Goal: Navigation & Orientation: Find specific page/section

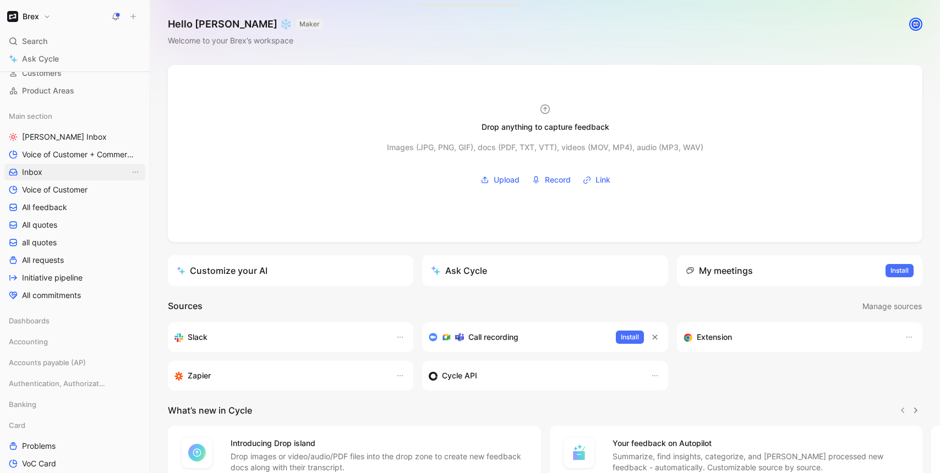
scroll to position [106, 0]
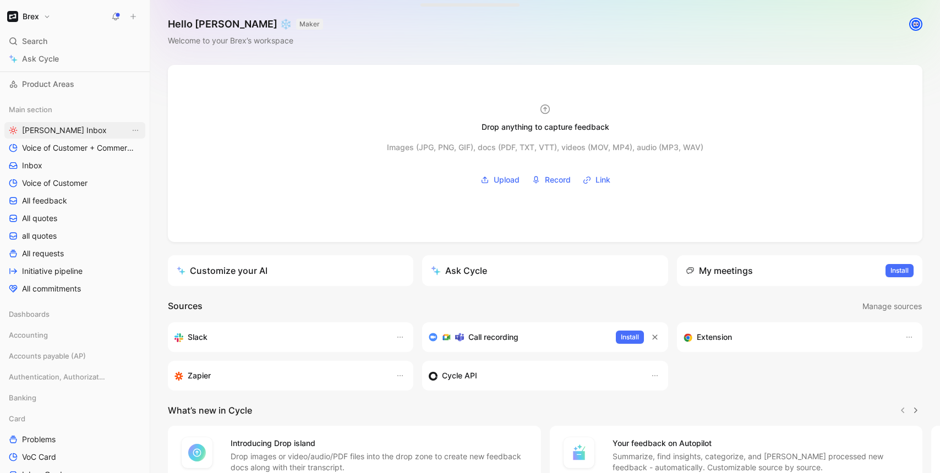
click at [108, 125] on link "[PERSON_NAME] Inbox" at bounding box center [74, 130] width 141 height 17
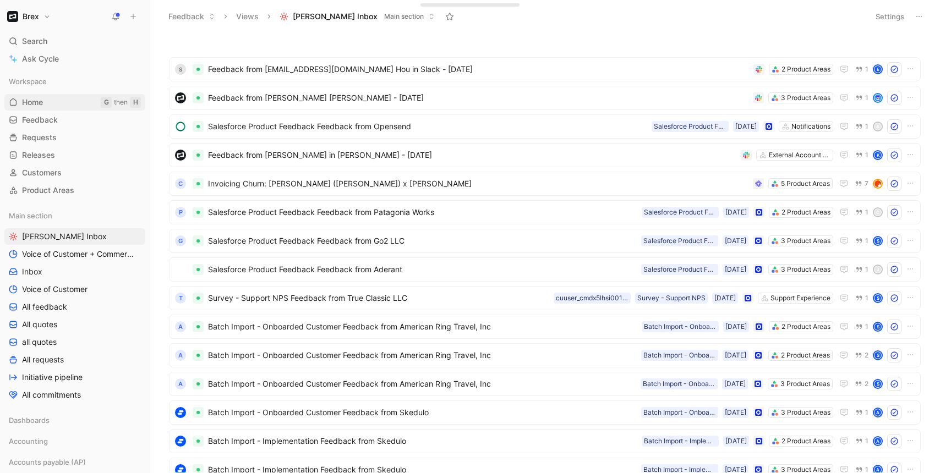
click at [40, 105] on span "Home" at bounding box center [32, 102] width 21 height 11
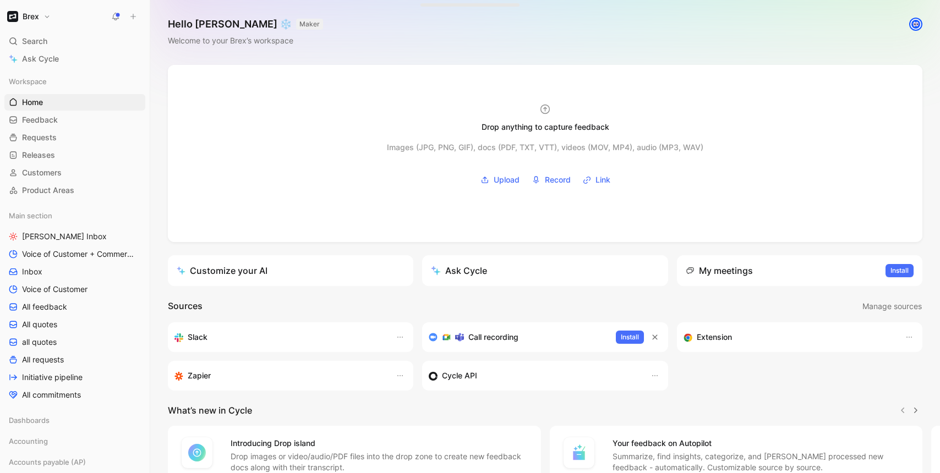
click at [45, 16] on button "Brex" at bounding box center [28, 16] width 49 height 15
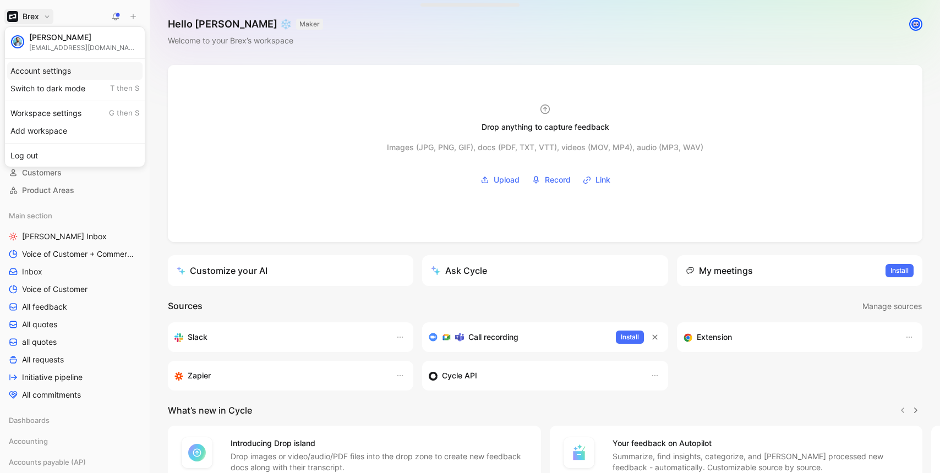
click at [50, 72] on div "Account settings" at bounding box center [74, 71] width 135 height 18
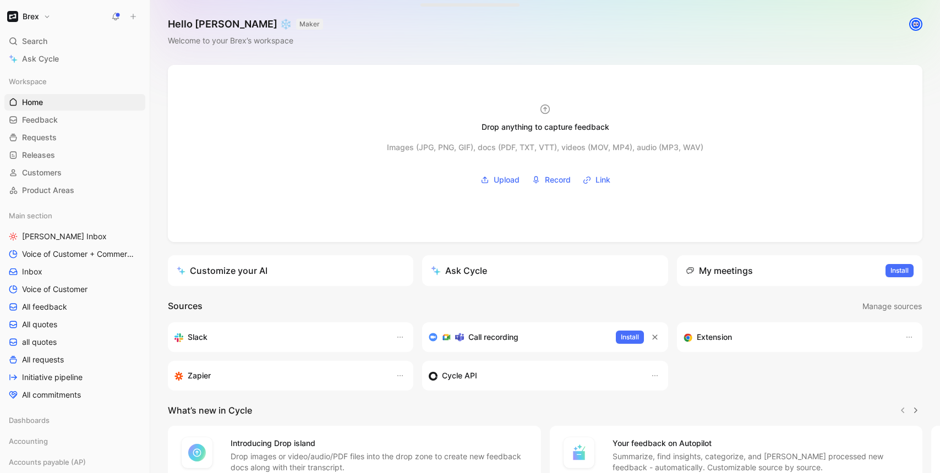
click at [911, 20] on div at bounding box center [916, 24] width 14 height 14
click at [915, 23] on img at bounding box center [915, 24] width 11 height 11
click at [25, 22] on button "Brex" at bounding box center [28, 16] width 49 height 15
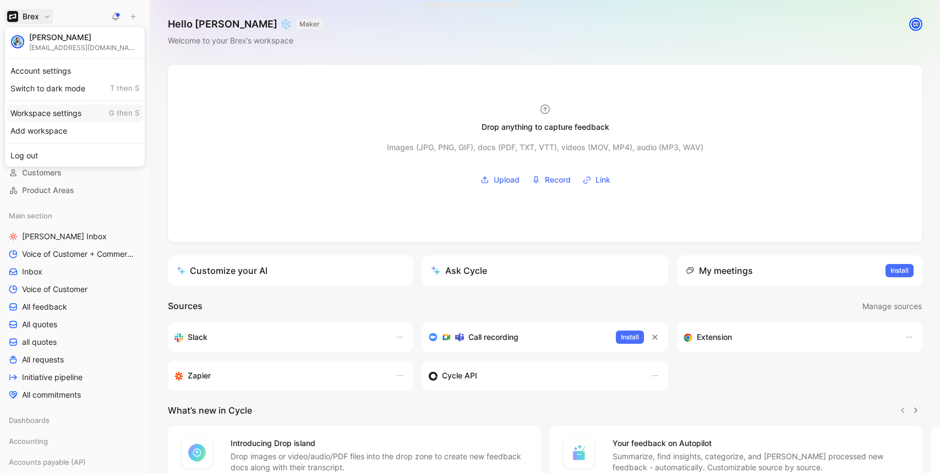
click at [35, 108] on div "Workspace settings G then S" at bounding box center [74, 114] width 135 height 18
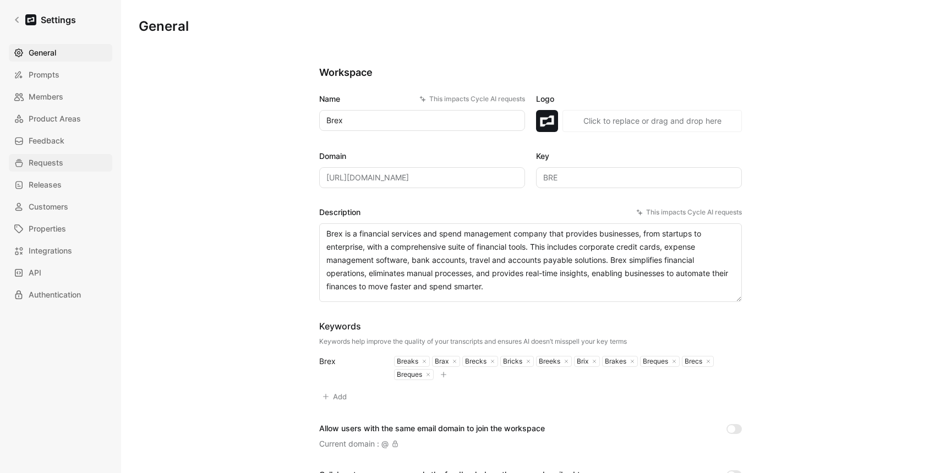
click at [54, 167] on span "Requests" at bounding box center [46, 162] width 35 height 13
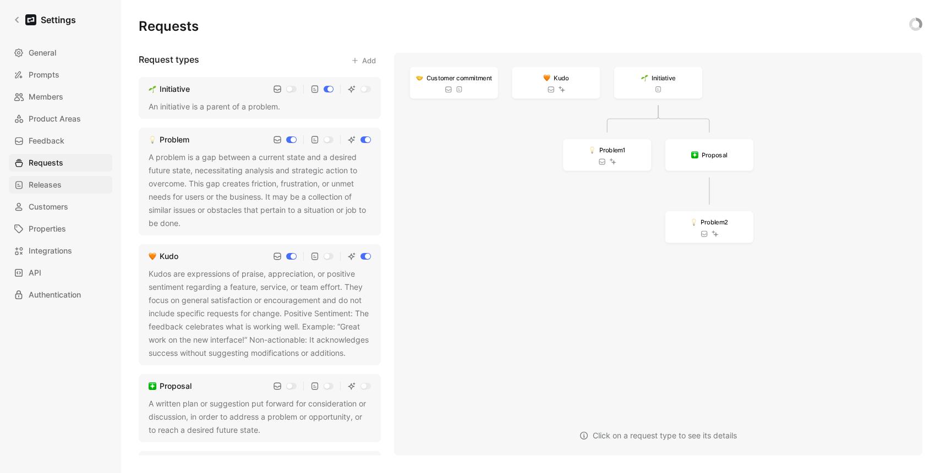
click at [47, 190] on span "Releases" at bounding box center [45, 184] width 33 height 13
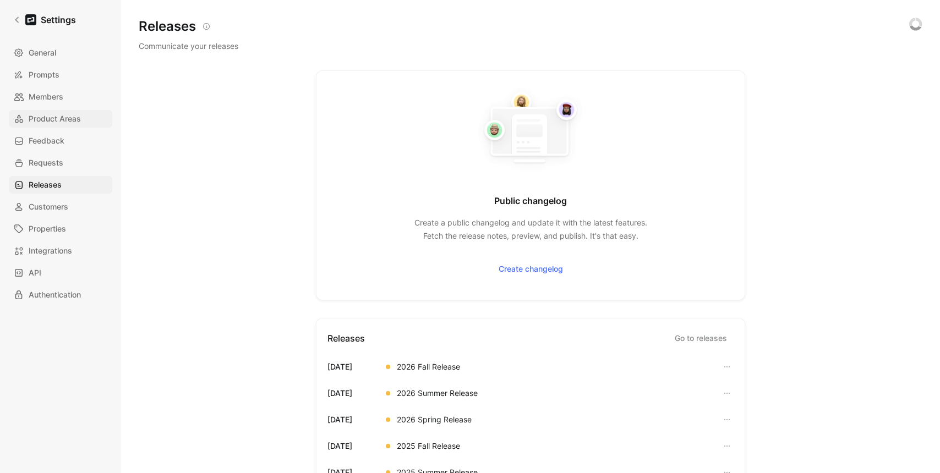
click at [39, 121] on span "Product Areas" at bounding box center [55, 118] width 52 height 13
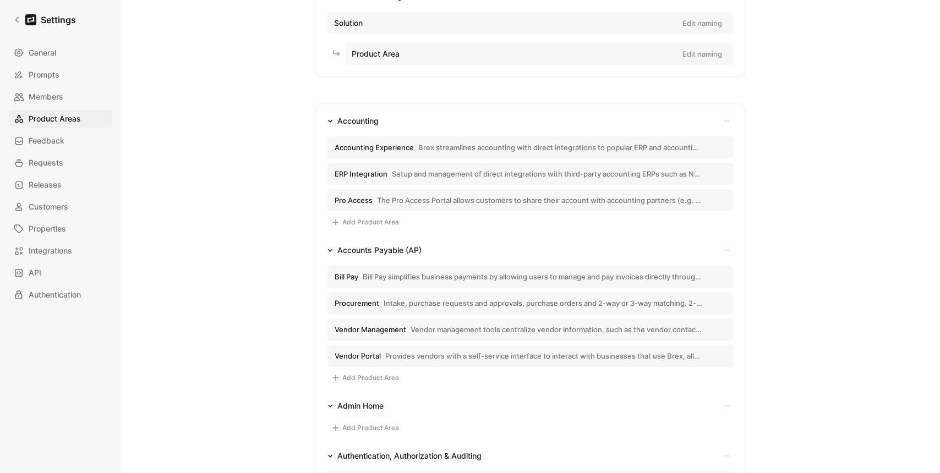
scroll to position [37, 0]
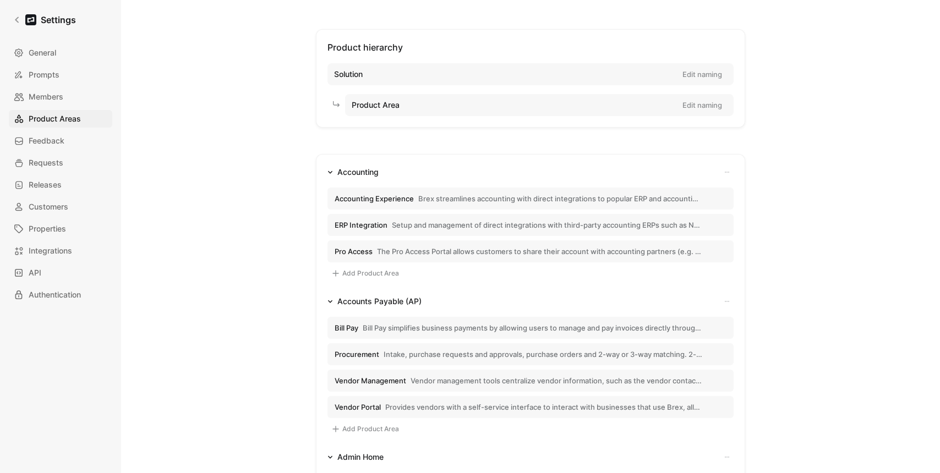
click at [484, 196] on span "Brex streamlines accounting with direct integrations to popular ERP and account…" at bounding box center [560, 199] width 284 height 10
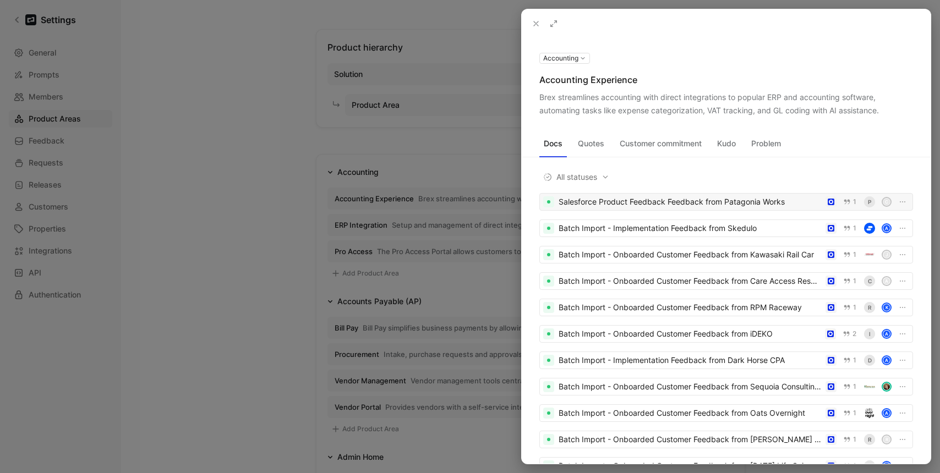
click at [633, 205] on div "Salesforce Product Feedback Feedback from Patagonia Works" at bounding box center [690, 201] width 263 height 13
